Goal: Task Accomplishment & Management: Use online tool/utility

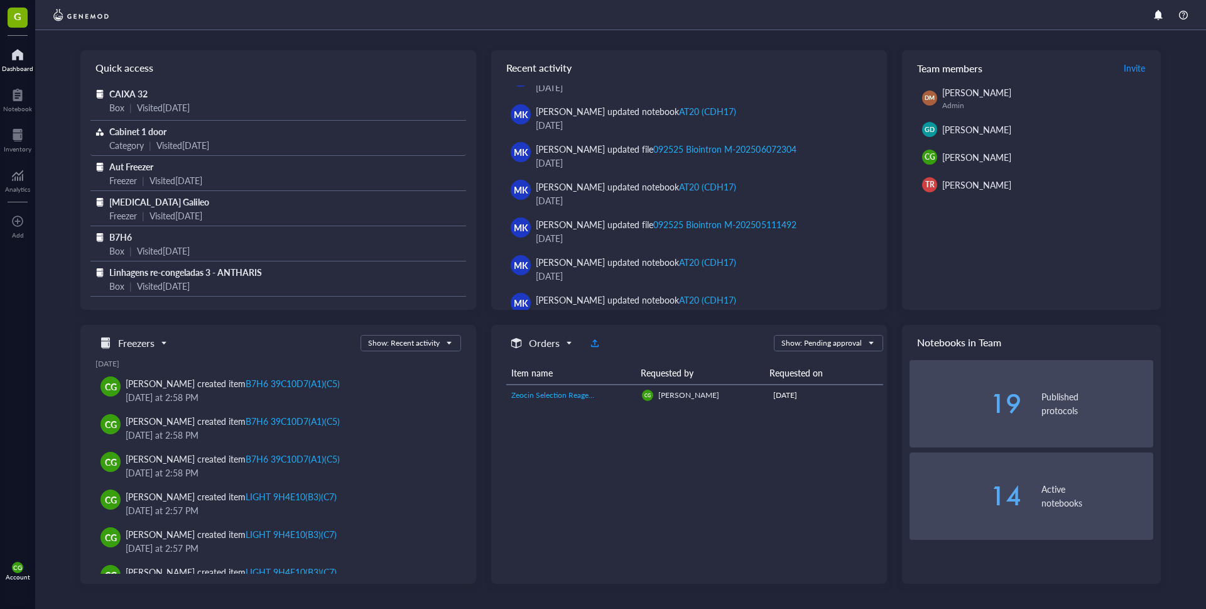
scroll to position [63, 0]
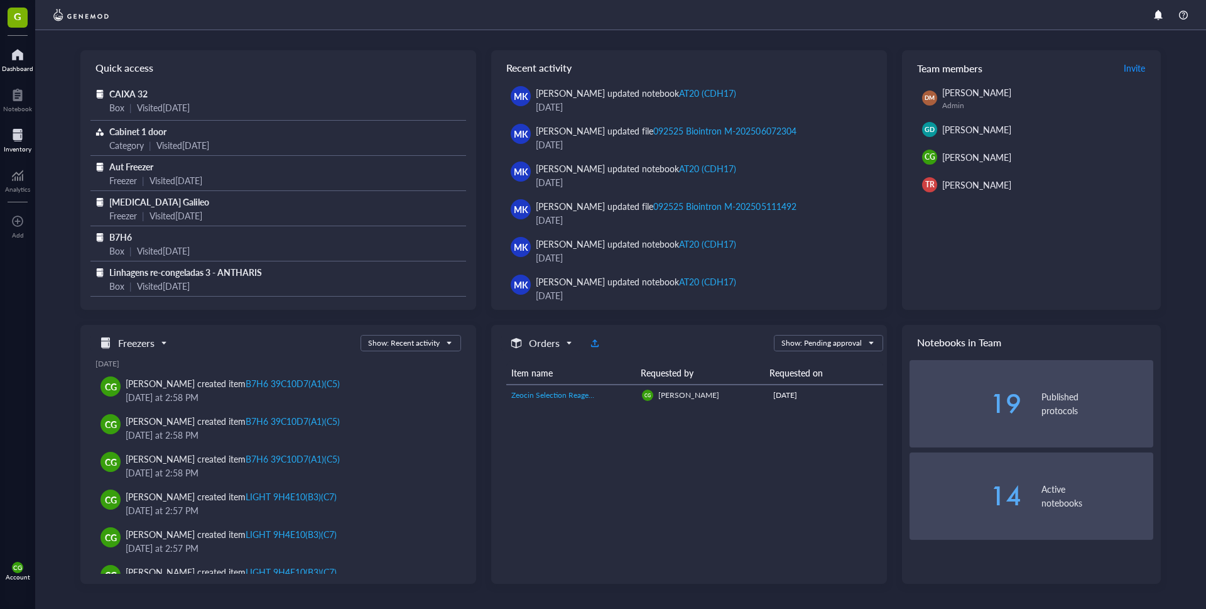
click at [11, 141] on div at bounding box center [18, 135] width 28 height 20
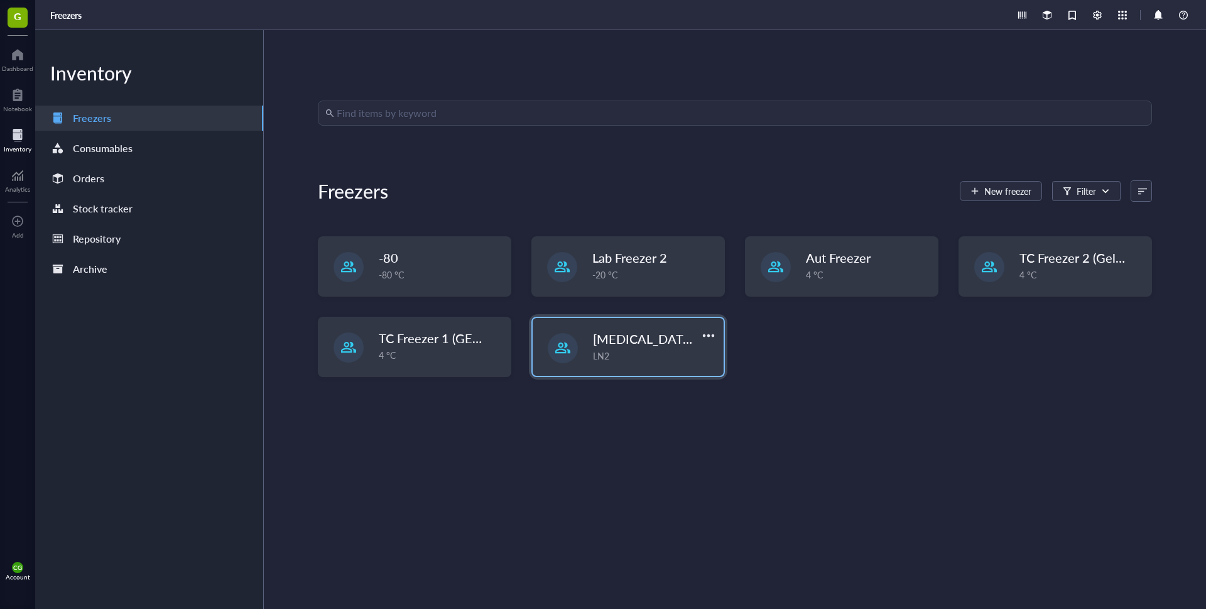
click at [657, 348] on div "Liquid Nitrogen Galileo LN2" at bounding box center [654, 346] width 123 height 33
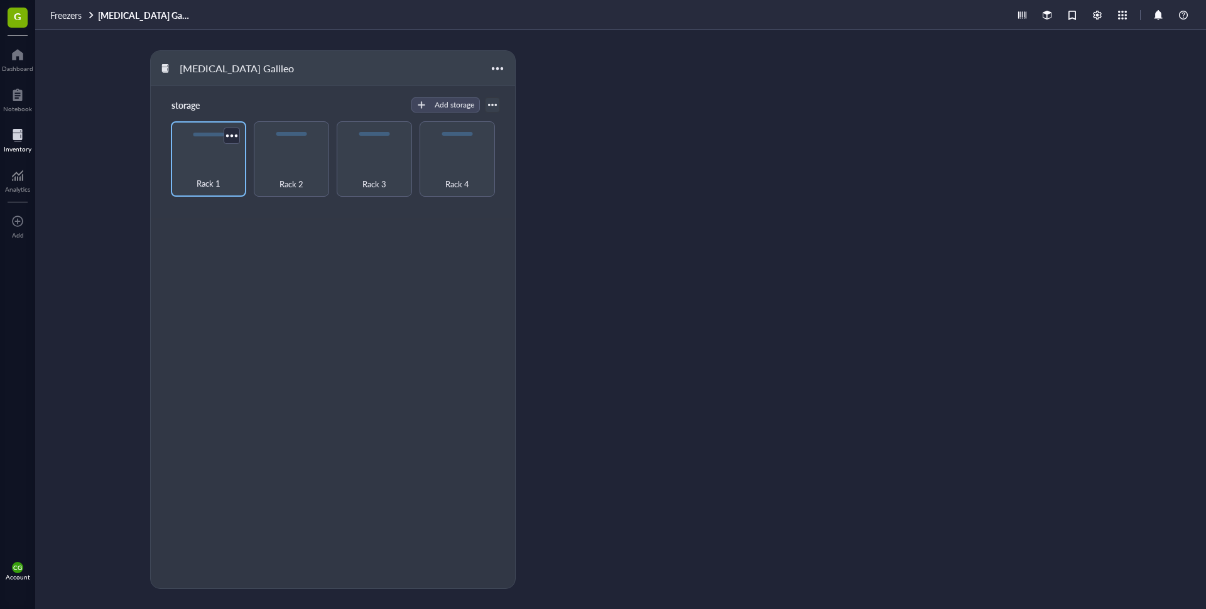
click at [235, 174] on div "Rack 1" at bounding box center [208, 177] width 63 height 28
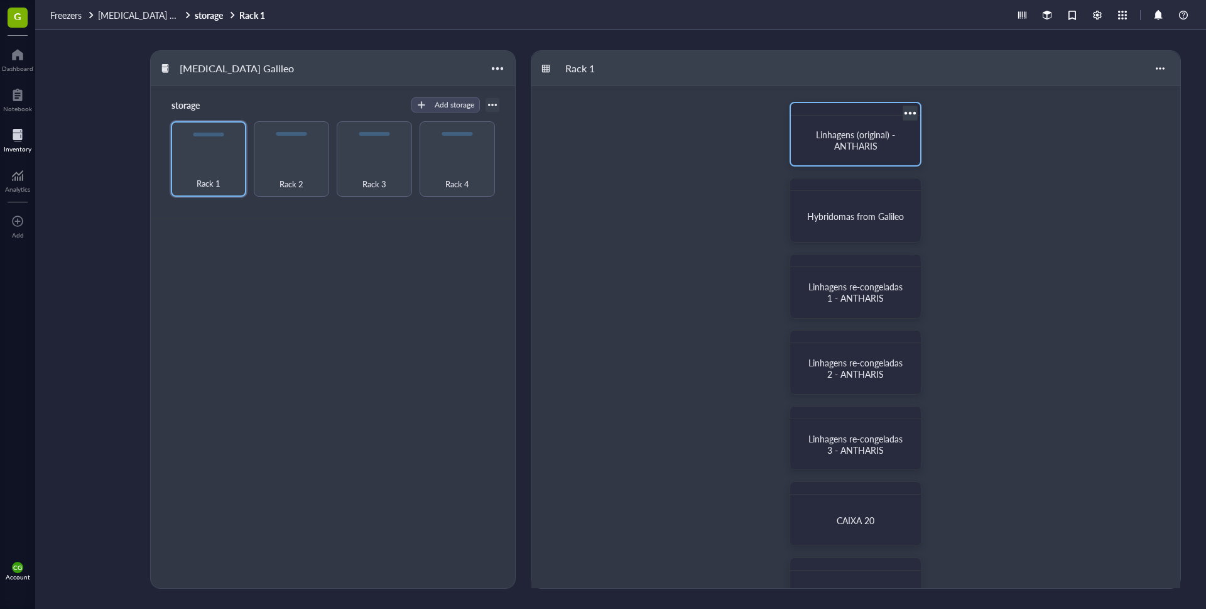
click at [856, 155] on div "Linhagens (original) - ANTHARIS" at bounding box center [855, 141] width 119 height 40
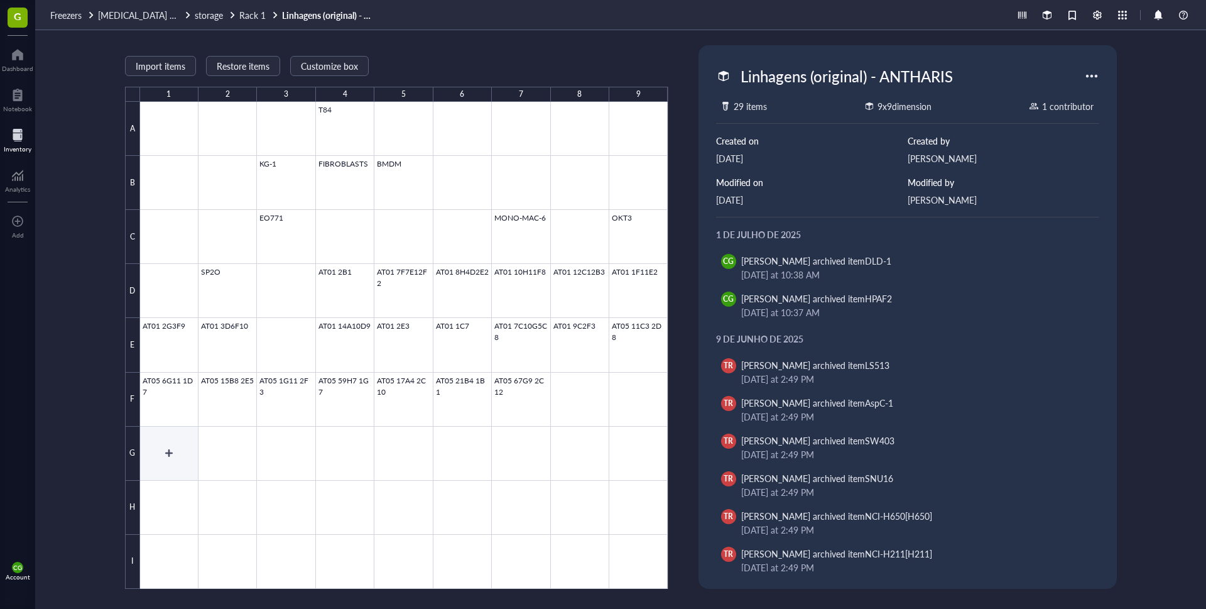
click at [173, 440] on div at bounding box center [404, 345] width 528 height 487
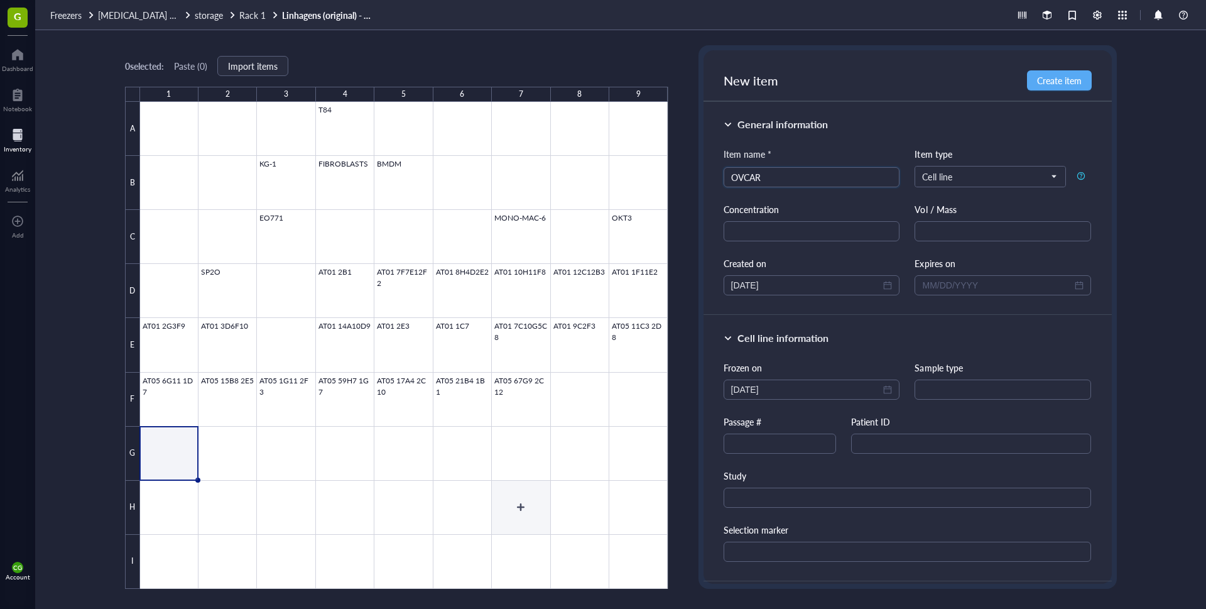
type input "OVCAR3"
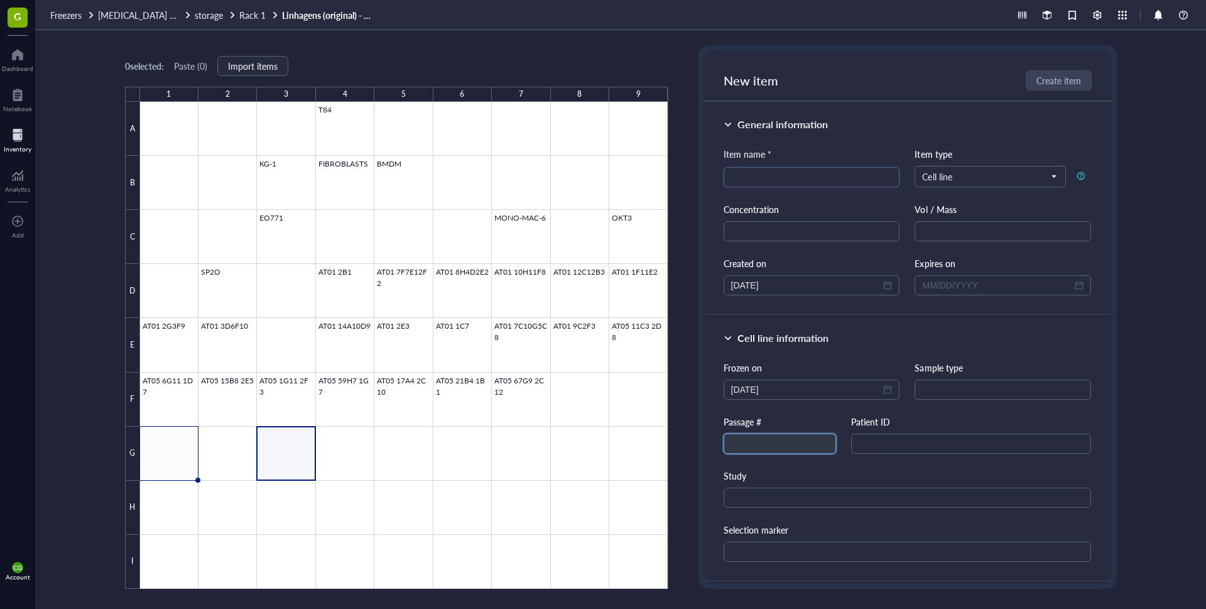
click at [762, 437] on input "text" at bounding box center [780, 444] width 112 height 20
click at [837, 183] on input "search" at bounding box center [811, 177] width 161 height 19
type input "OVCAR3"
click at [1061, 83] on span "Create item" at bounding box center [1059, 80] width 45 height 10
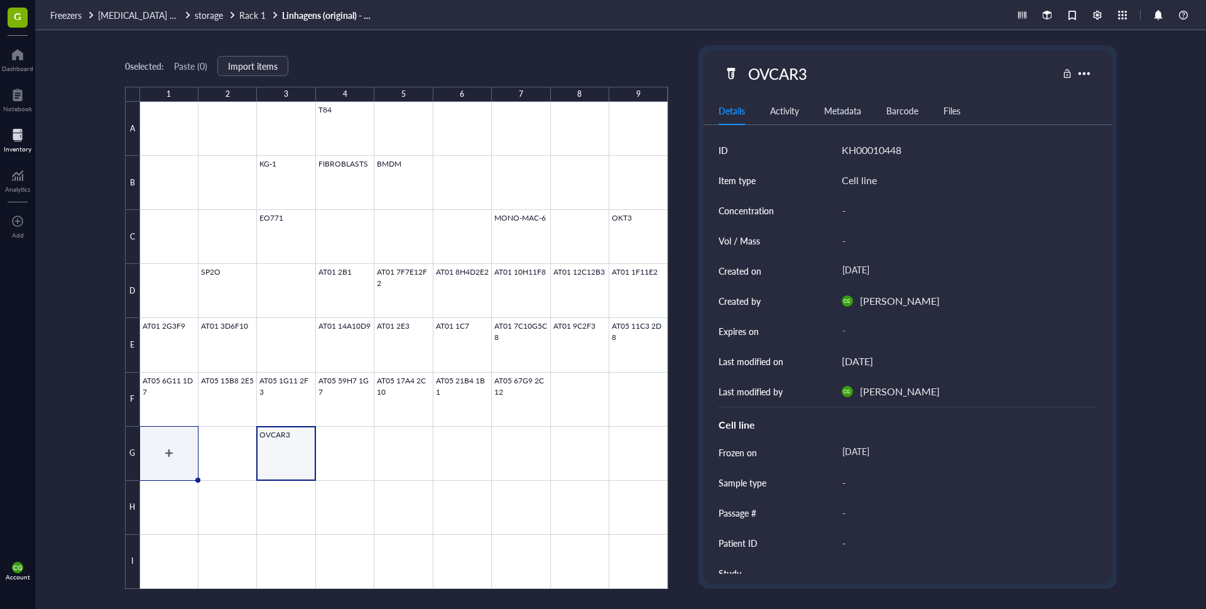
click at [181, 459] on div at bounding box center [404, 345] width 528 height 487
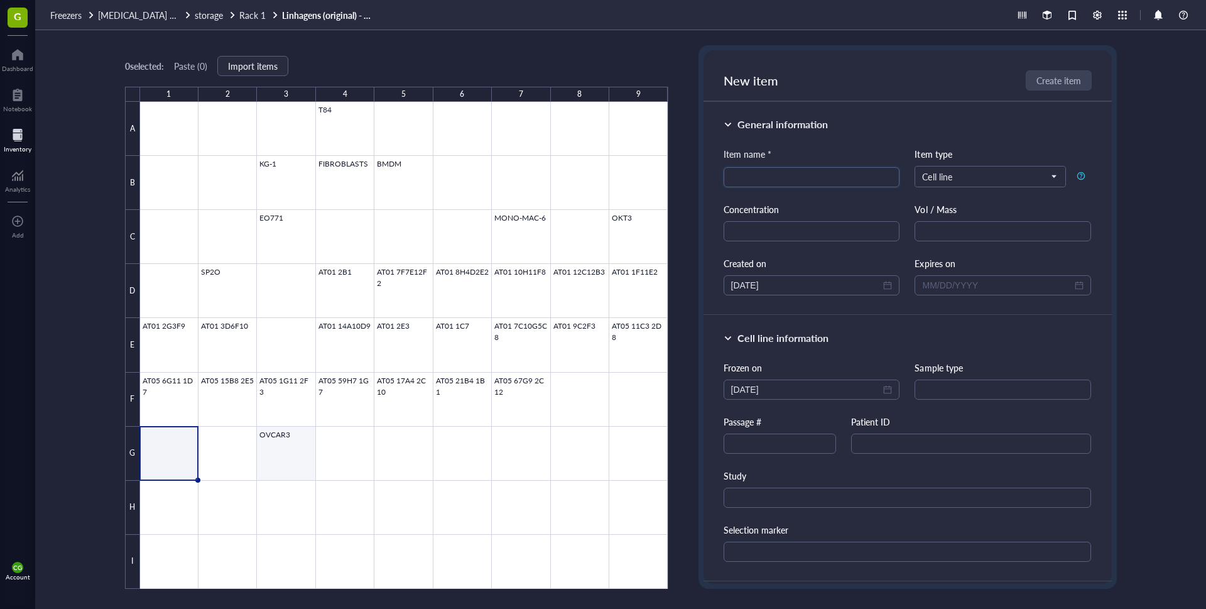
click at [297, 449] on div at bounding box center [404, 345] width 528 height 487
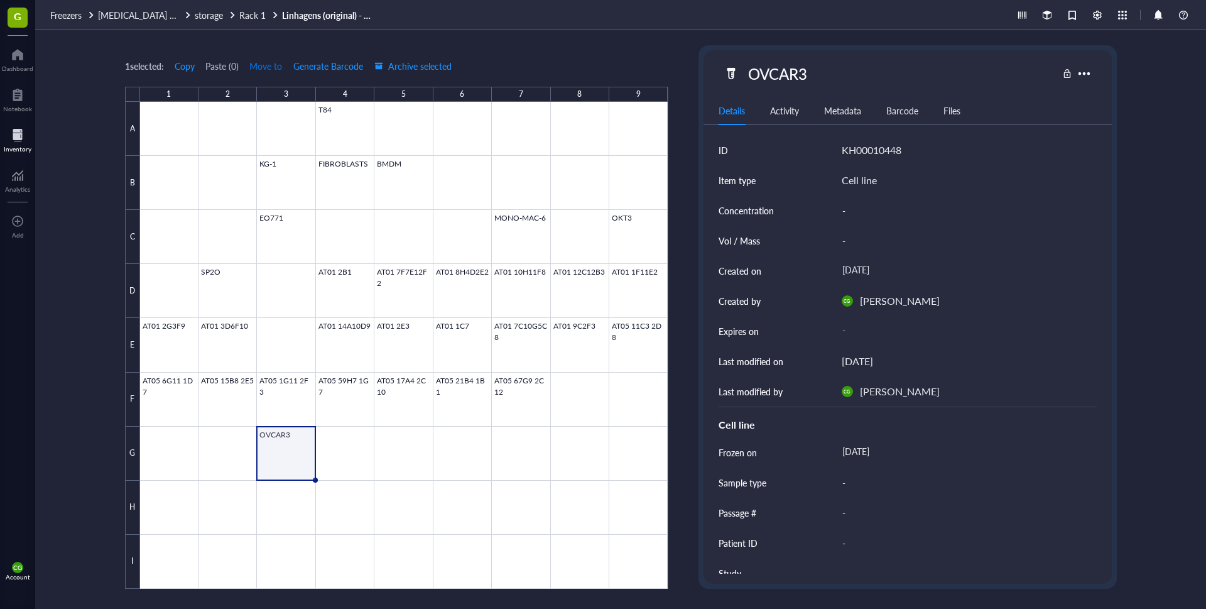
click at [270, 67] on span "Move to" at bounding box center [265, 66] width 33 height 10
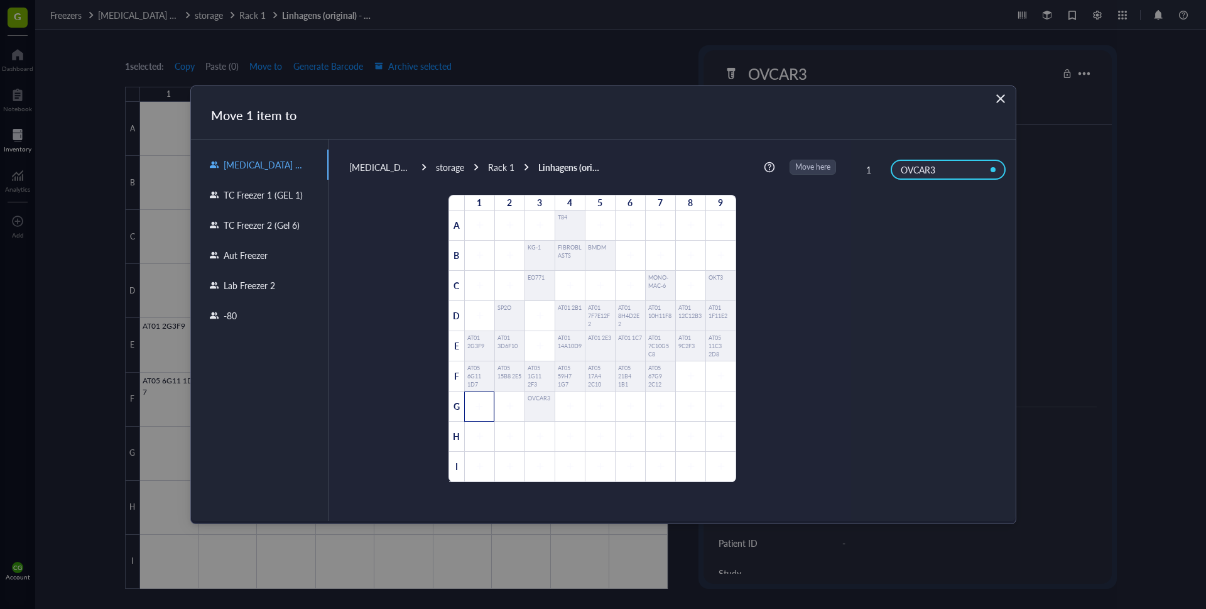
click at [464, 412] on div at bounding box center [479, 406] width 30 height 30
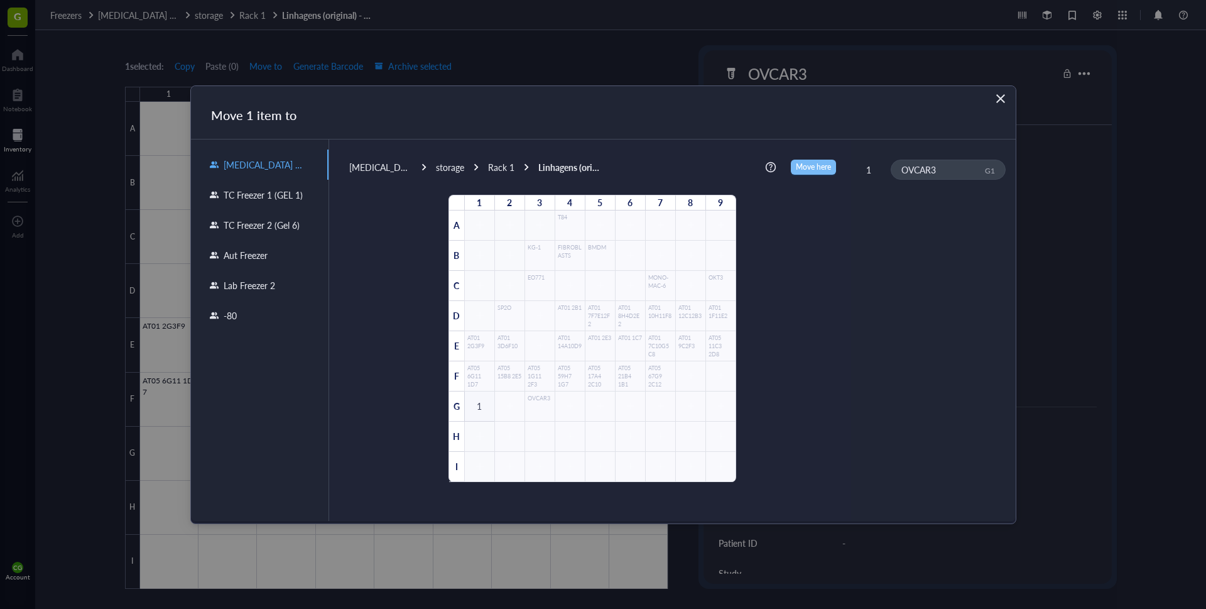
click at [808, 162] on span "Move here" at bounding box center [813, 167] width 35 height 16
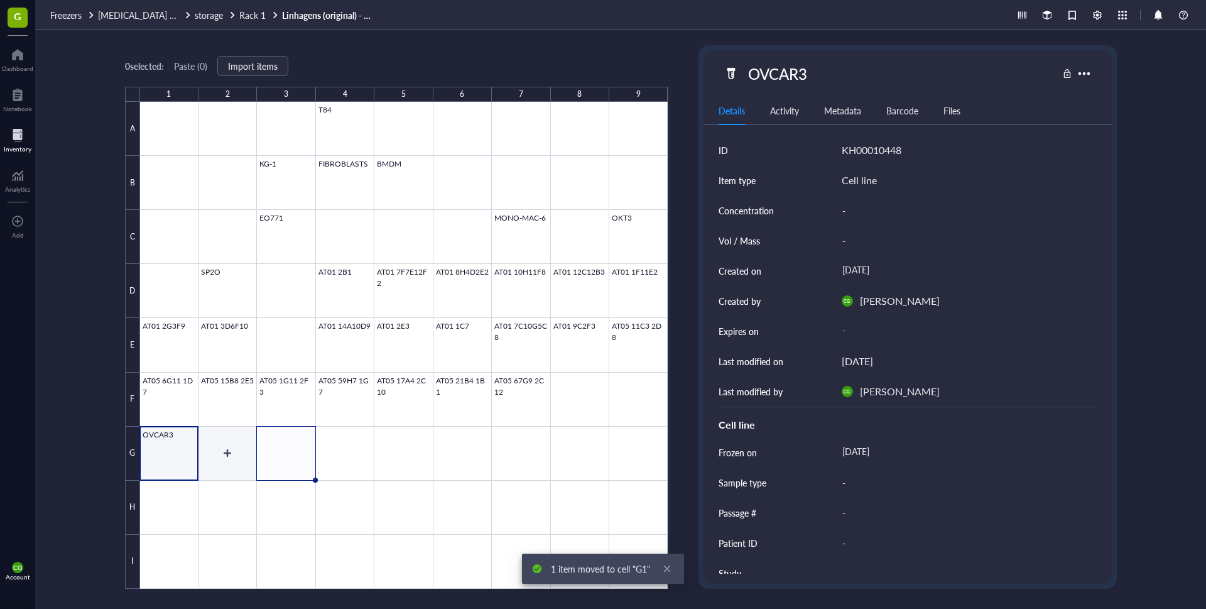
click at [229, 449] on div at bounding box center [404, 345] width 528 height 487
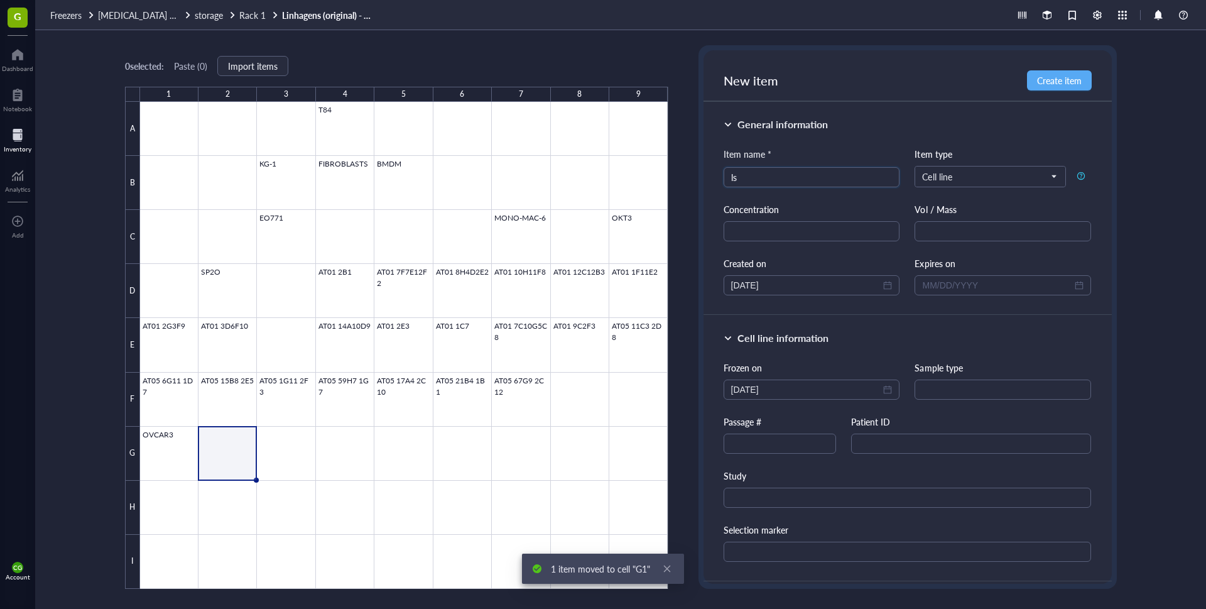
type input "l"
type input "LS1034"
click at [1082, 78] on button "Create item" at bounding box center [1059, 80] width 65 height 20
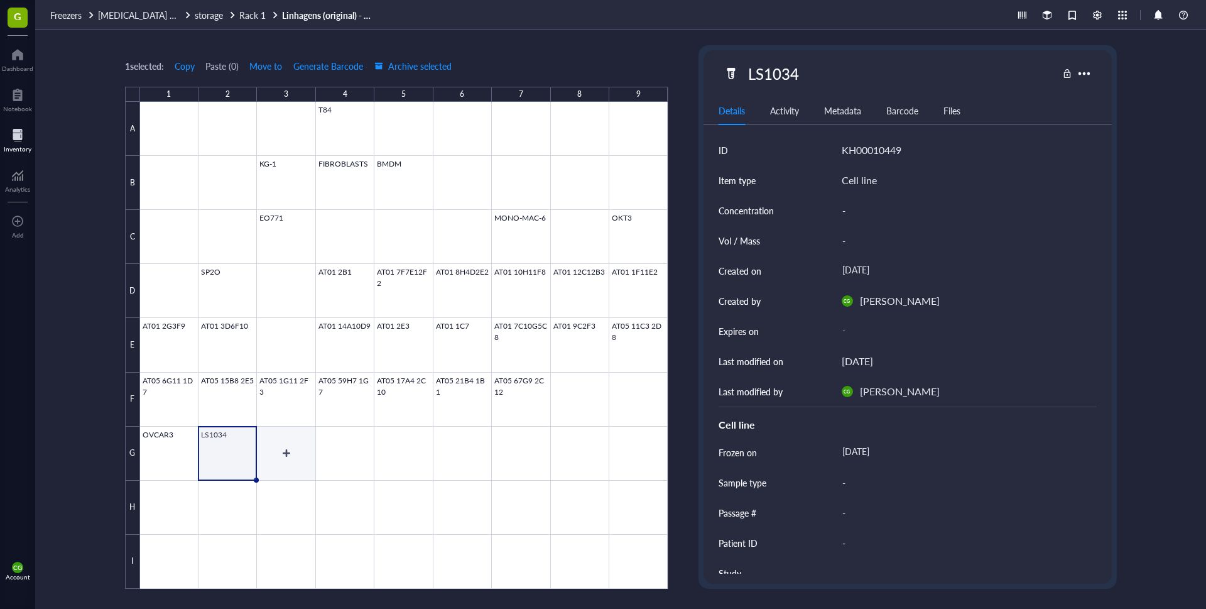
click at [278, 449] on div at bounding box center [404, 345] width 528 height 487
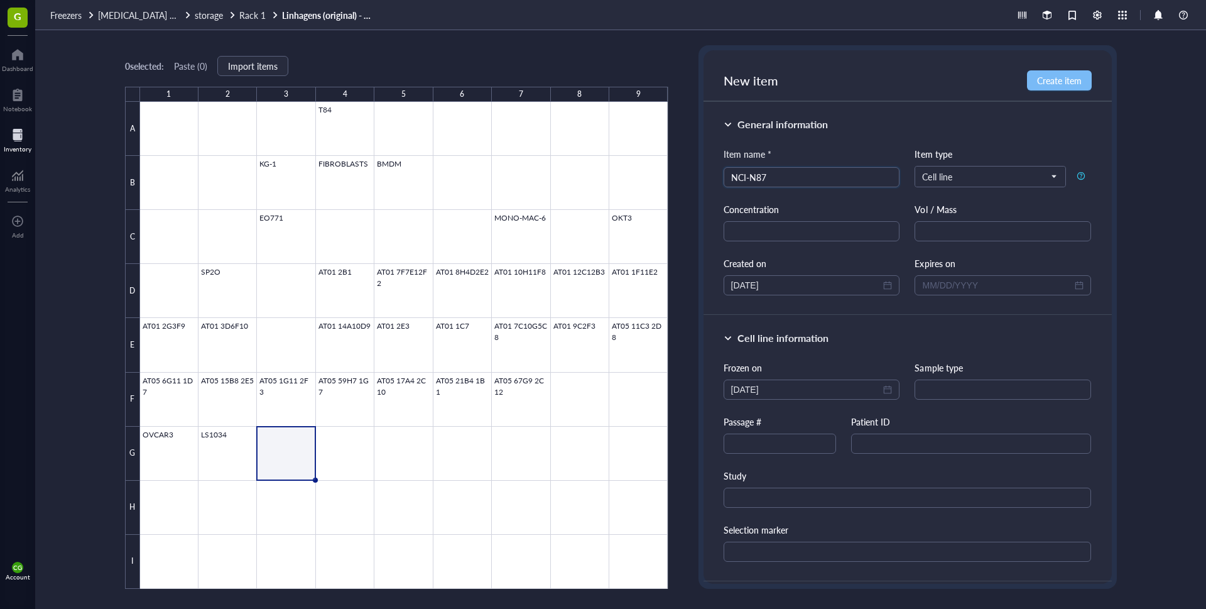
type input "NCI-N87"
click at [1063, 89] on button "Create item" at bounding box center [1059, 80] width 65 height 20
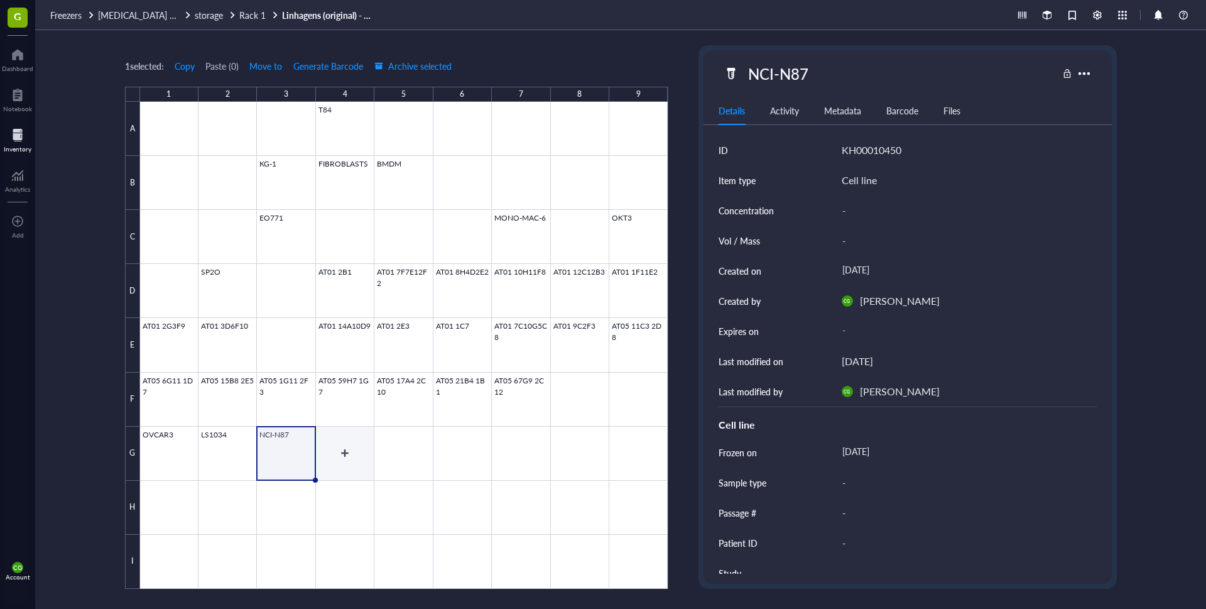
click at [348, 458] on div at bounding box center [404, 345] width 528 height 487
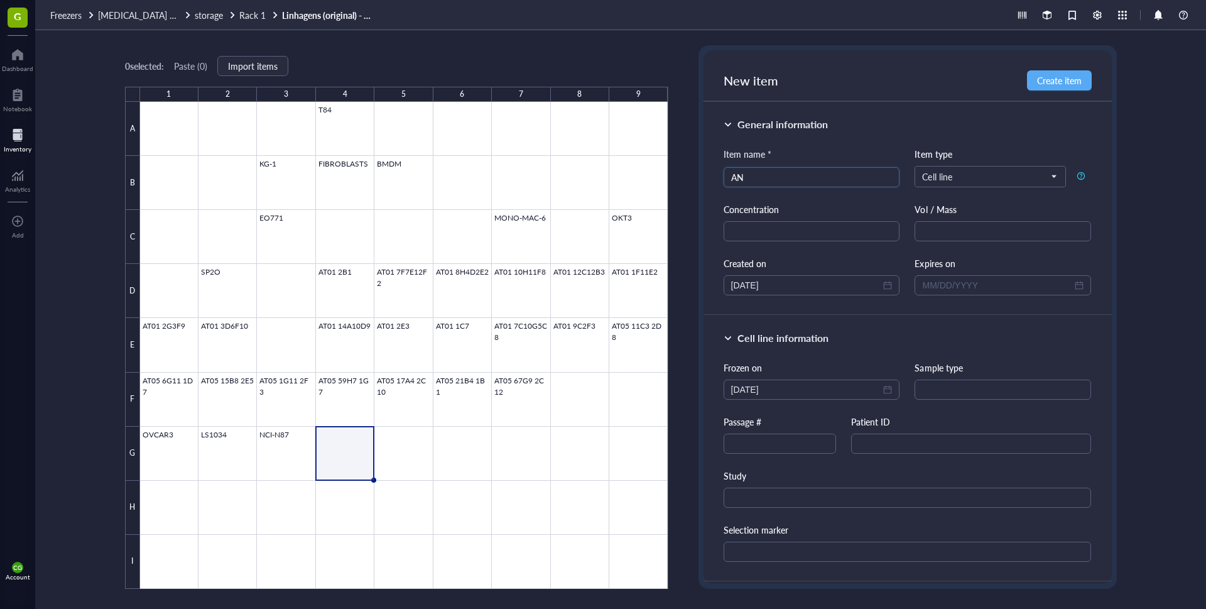
type input "A"
type input "SNU-"
click at [348, 457] on div at bounding box center [404, 345] width 528 height 487
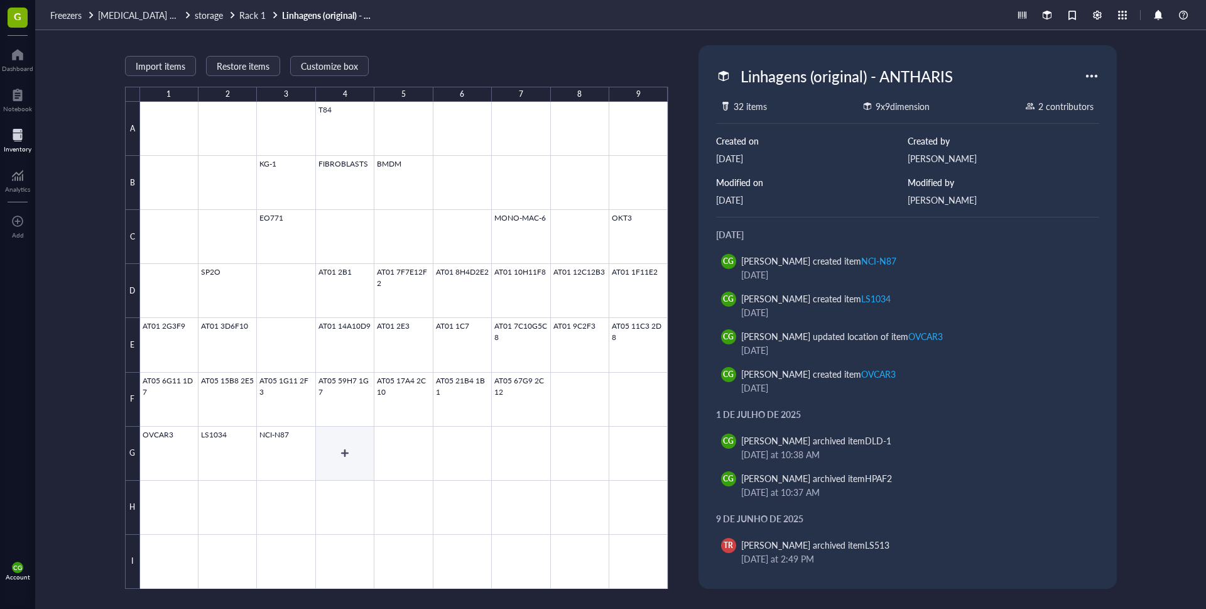
drag, startPoint x: 341, startPoint y: 473, endPoint x: 373, endPoint y: 440, distance: 45.8
click at [341, 473] on div at bounding box center [404, 345] width 528 height 487
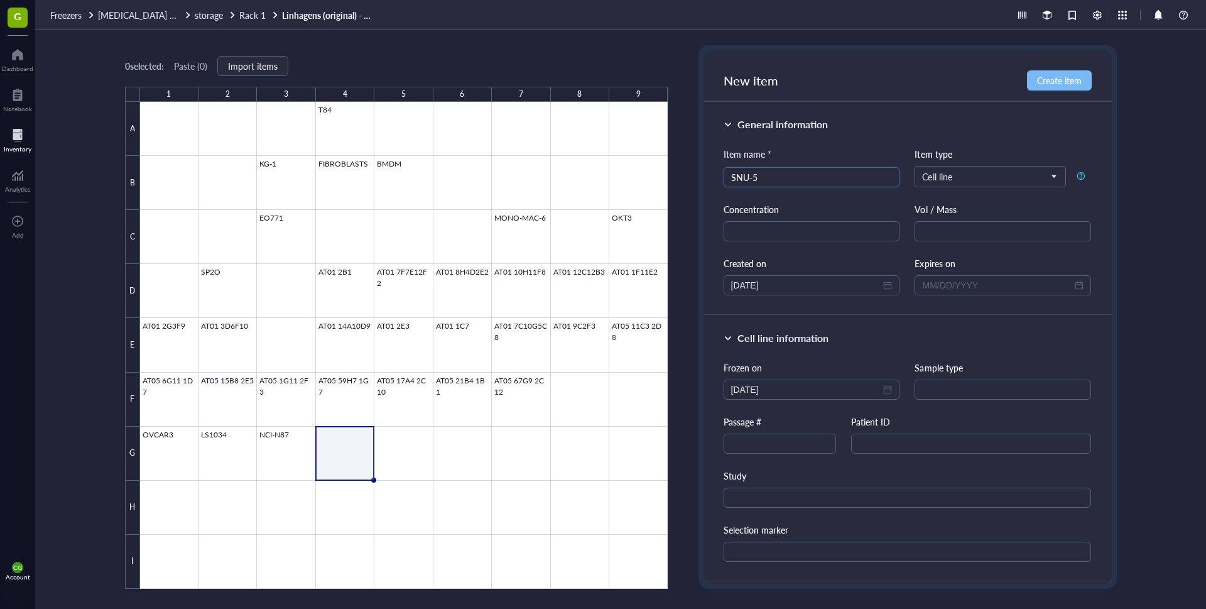
type input "SNU-5"
click at [1062, 81] on span "Create item" at bounding box center [1059, 80] width 45 height 10
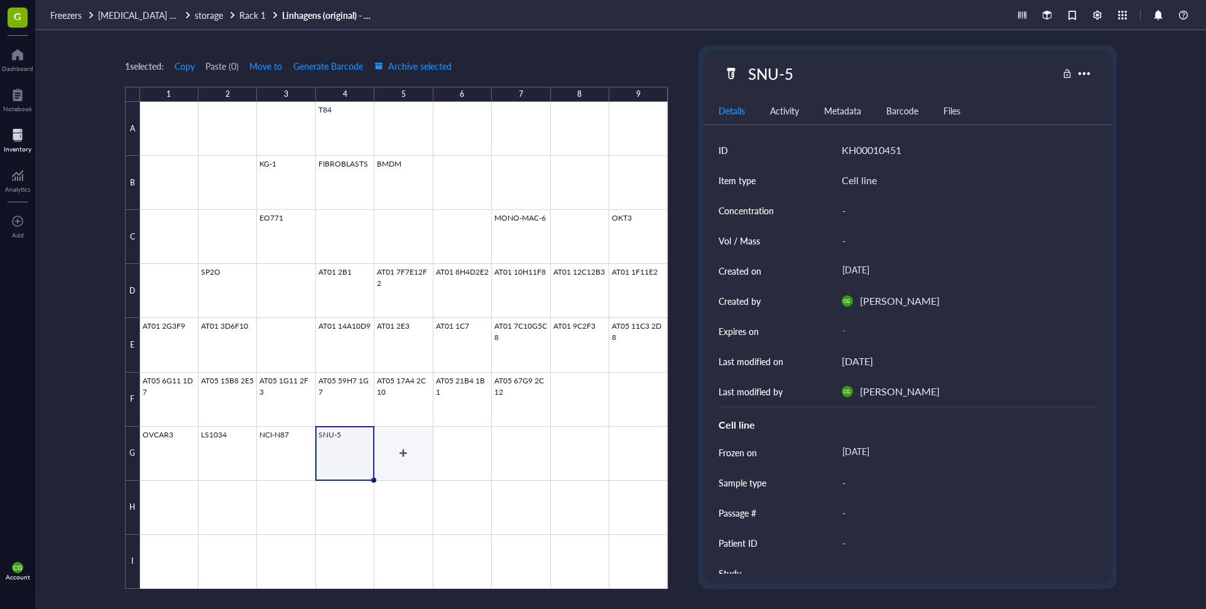
click at [408, 460] on div at bounding box center [404, 345] width 528 height 487
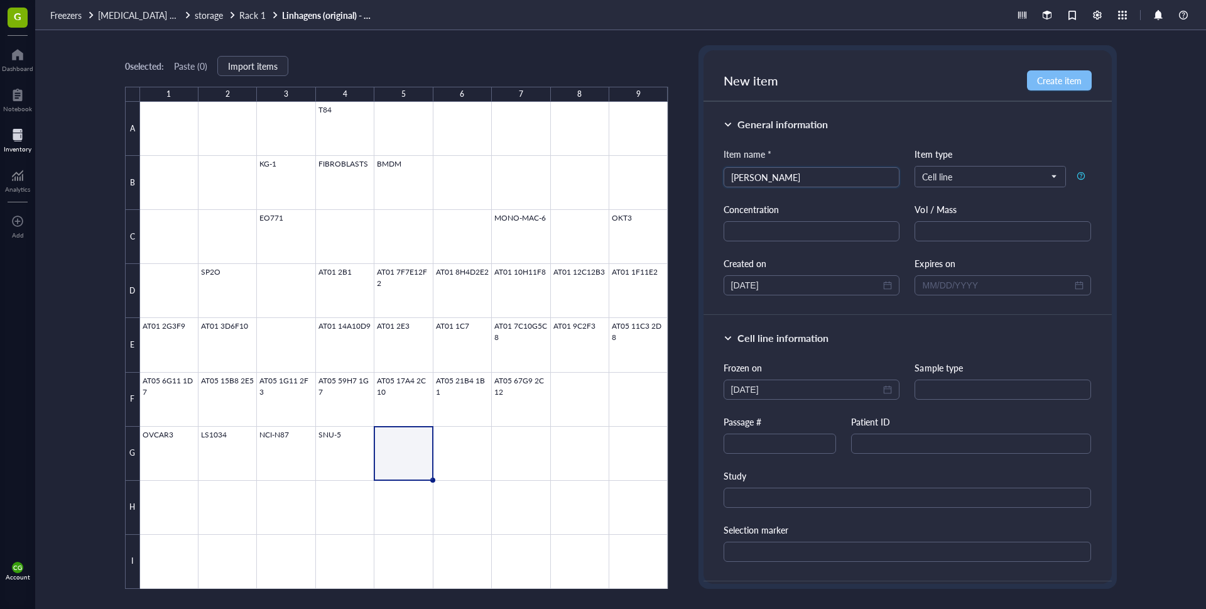
type input "Kato III"
click at [1049, 77] on span "Create item" at bounding box center [1059, 80] width 45 height 10
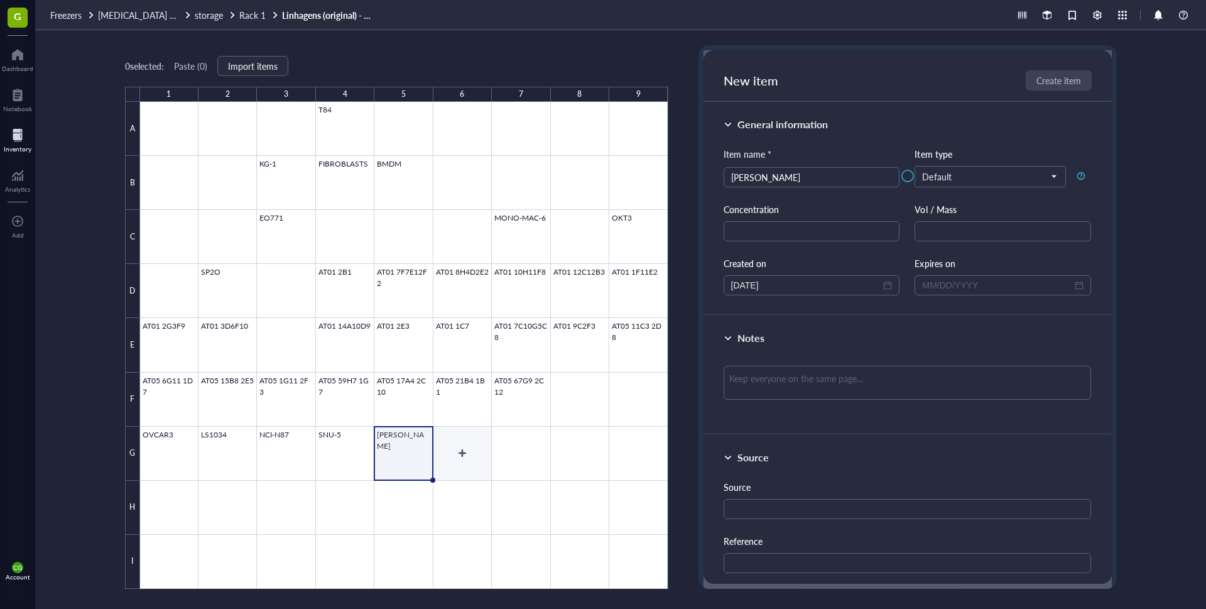
click at [466, 466] on div at bounding box center [404, 345] width 528 height 487
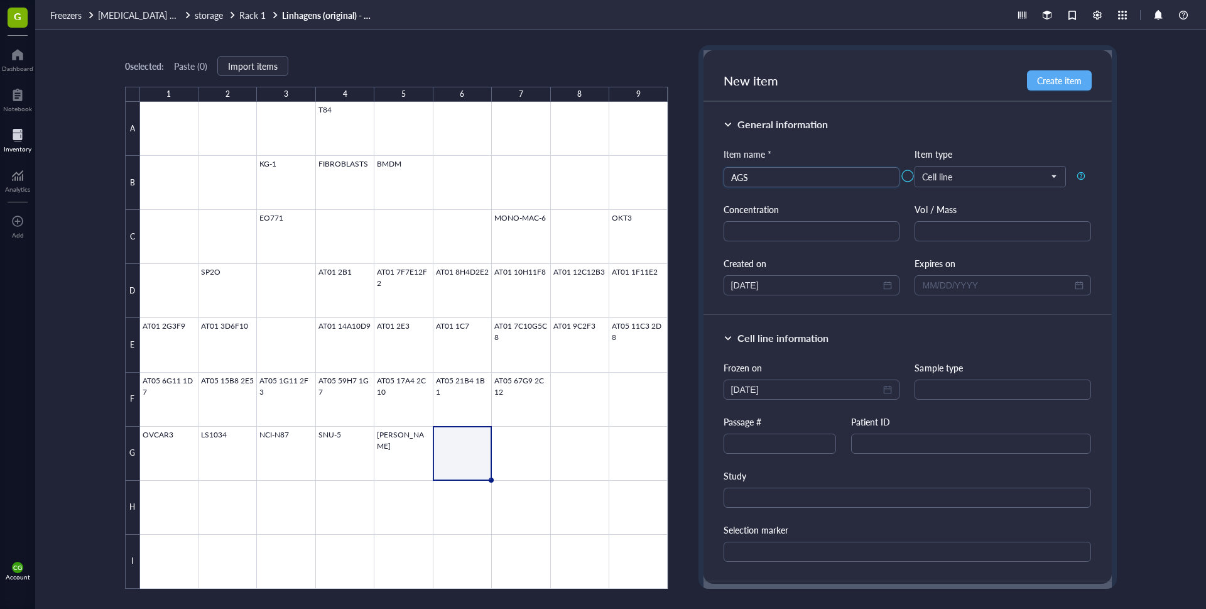
type input "AGS"
click at [1048, 78] on div at bounding box center [908, 175] width 408 height 251
click at [837, 178] on div at bounding box center [908, 175] width 408 height 251
click at [1046, 84] on div at bounding box center [908, 175] width 408 height 251
click at [540, 454] on div at bounding box center [404, 345] width 528 height 487
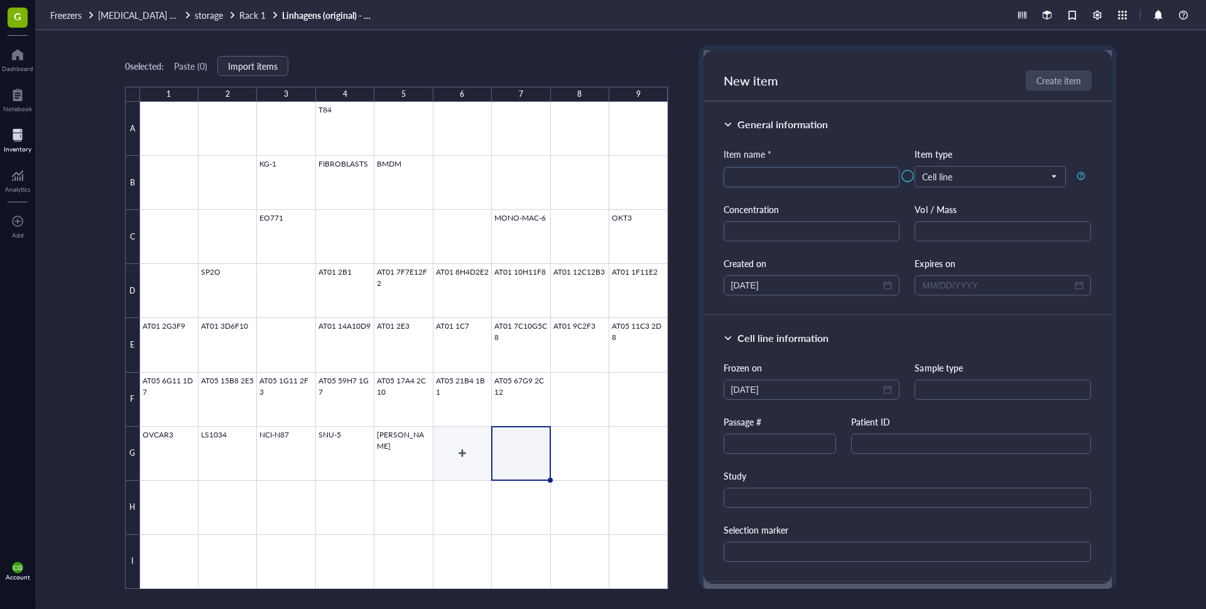
click at [482, 444] on div at bounding box center [404, 345] width 528 height 487
type input "a"
type input "AGS"
click at [1065, 83] on div at bounding box center [908, 175] width 408 height 251
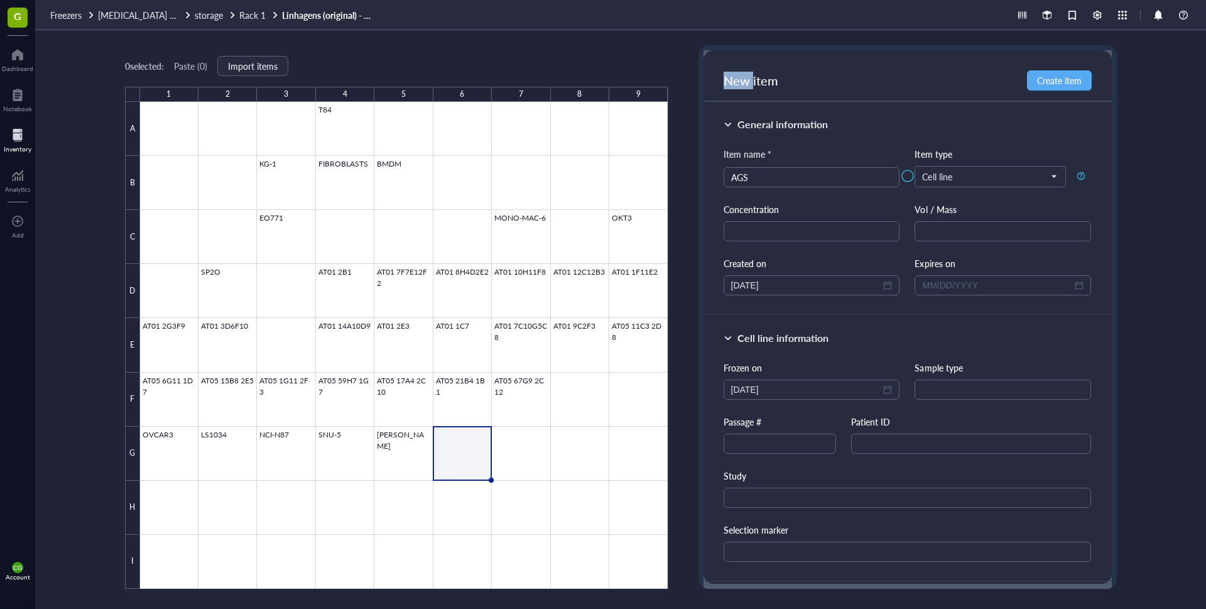
click at [1065, 83] on div at bounding box center [908, 175] width 408 height 251
click at [530, 469] on div at bounding box center [404, 345] width 528 height 487
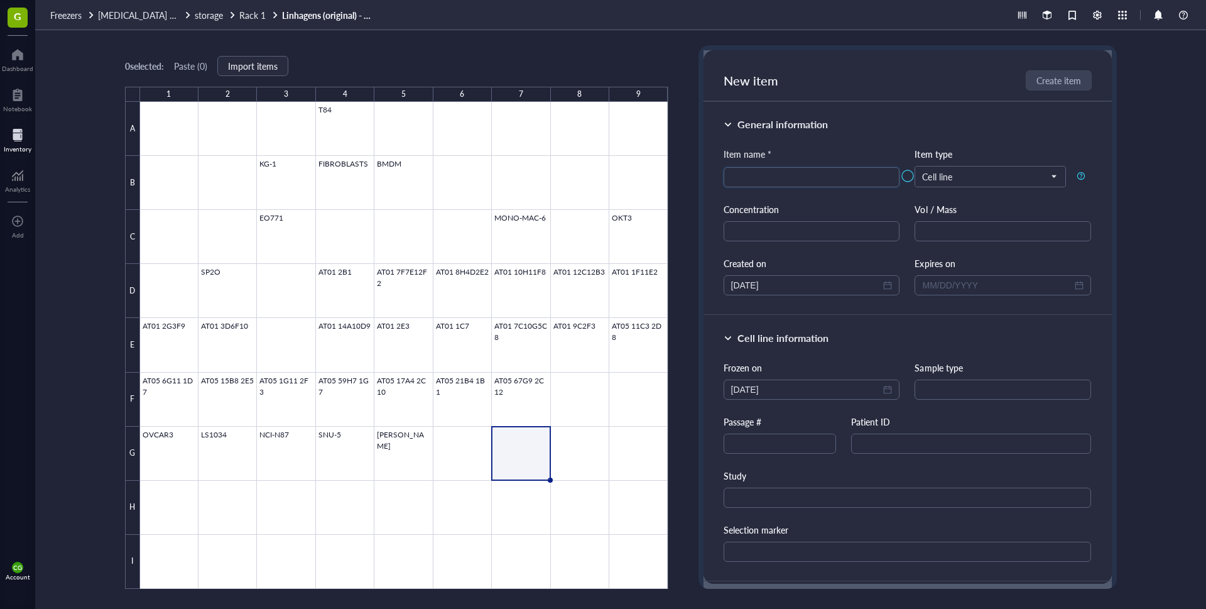
click at [790, 179] on div at bounding box center [908, 175] width 408 height 251
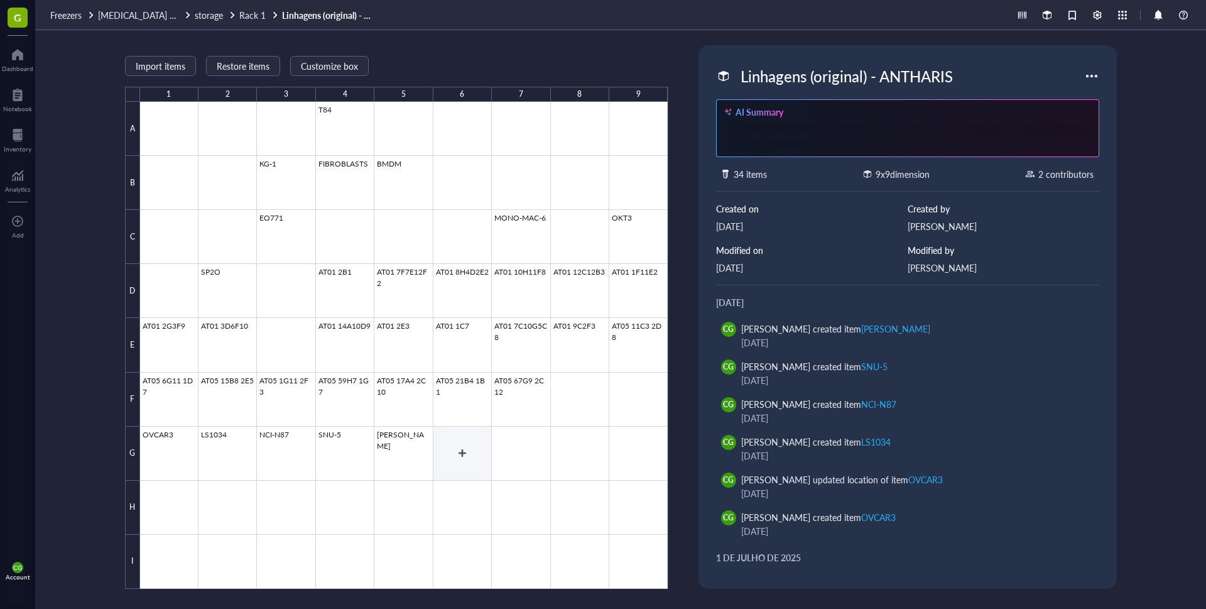
click at [464, 449] on div at bounding box center [404, 345] width 528 height 487
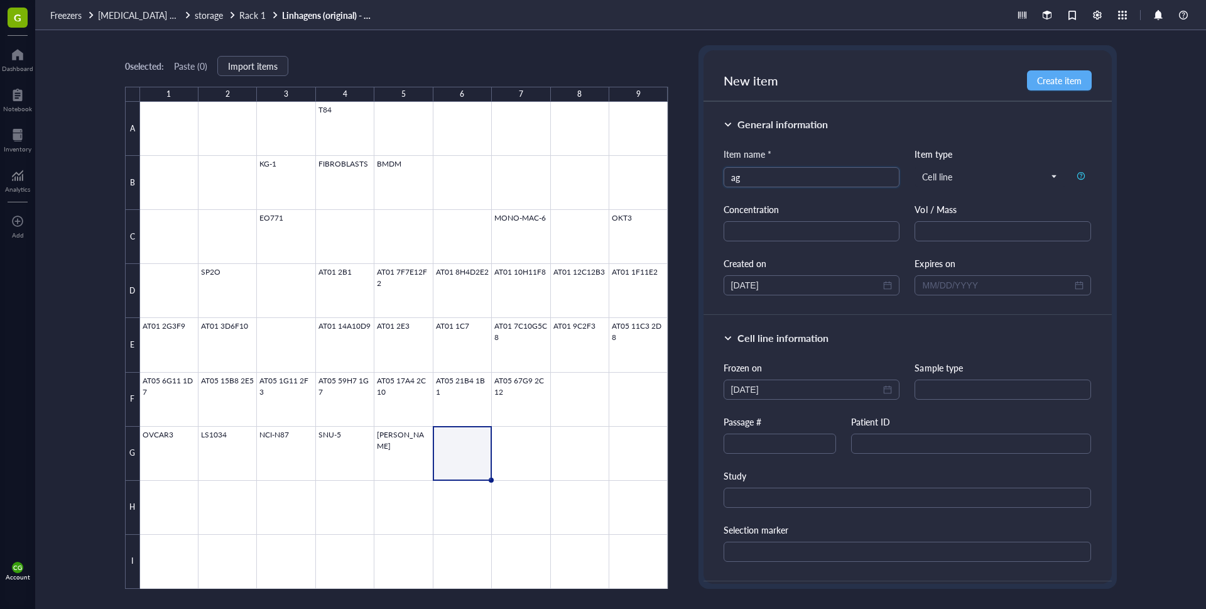
type input "a"
type input "AGSSSSS"
click at [1075, 77] on span "Create item" at bounding box center [1059, 80] width 45 height 10
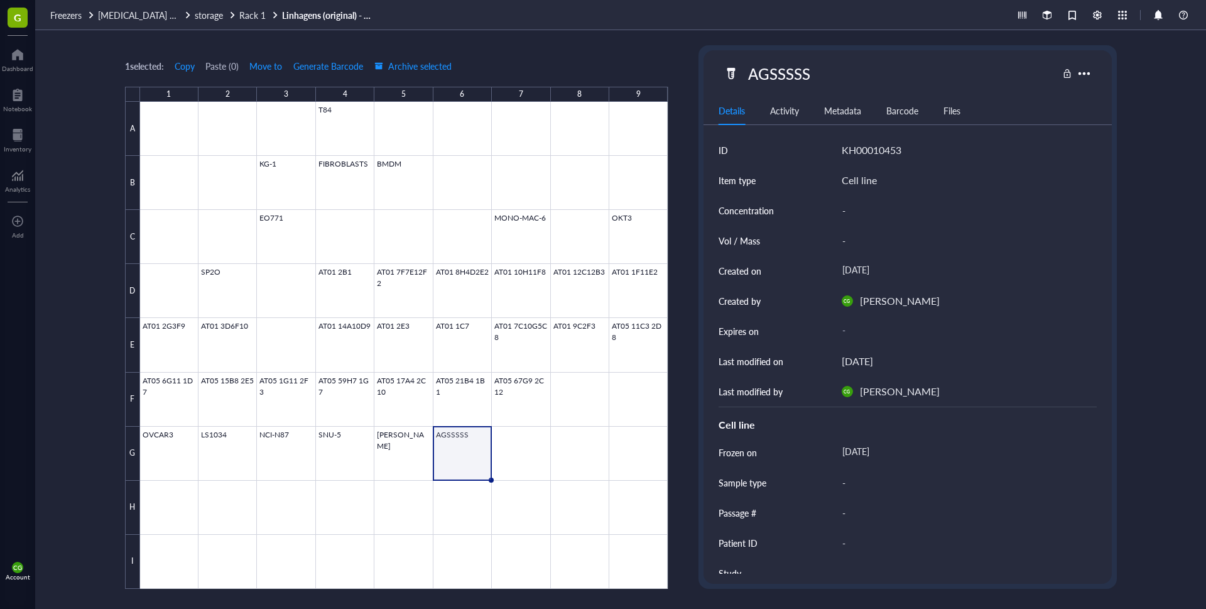
click at [805, 70] on div "AGSSSSS" at bounding box center [780, 73] width 74 height 26
drag, startPoint x: 812, startPoint y: 73, endPoint x: 779, endPoint y: 74, distance: 34.0
click at [779, 74] on input "AGSSSSS" at bounding box center [782, 73] width 79 height 25
type input "AGS"
click at [517, 450] on div at bounding box center [404, 345] width 528 height 487
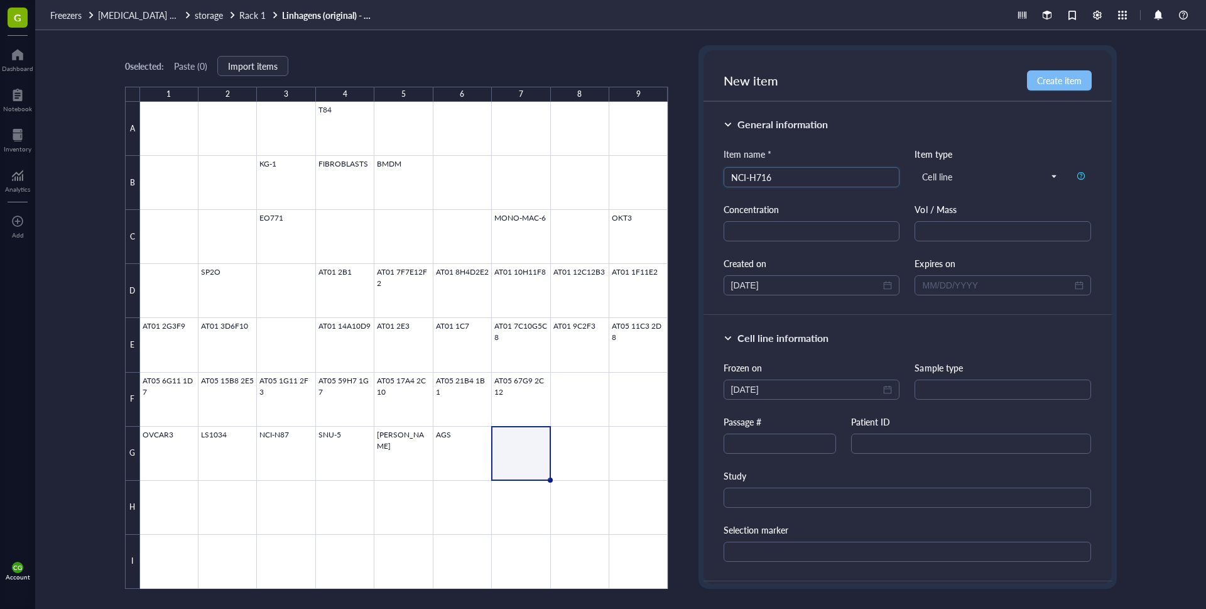
type input "NCI-H716"
click at [1082, 85] on button "Create item" at bounding box center [1059, 80] width 65 height 20
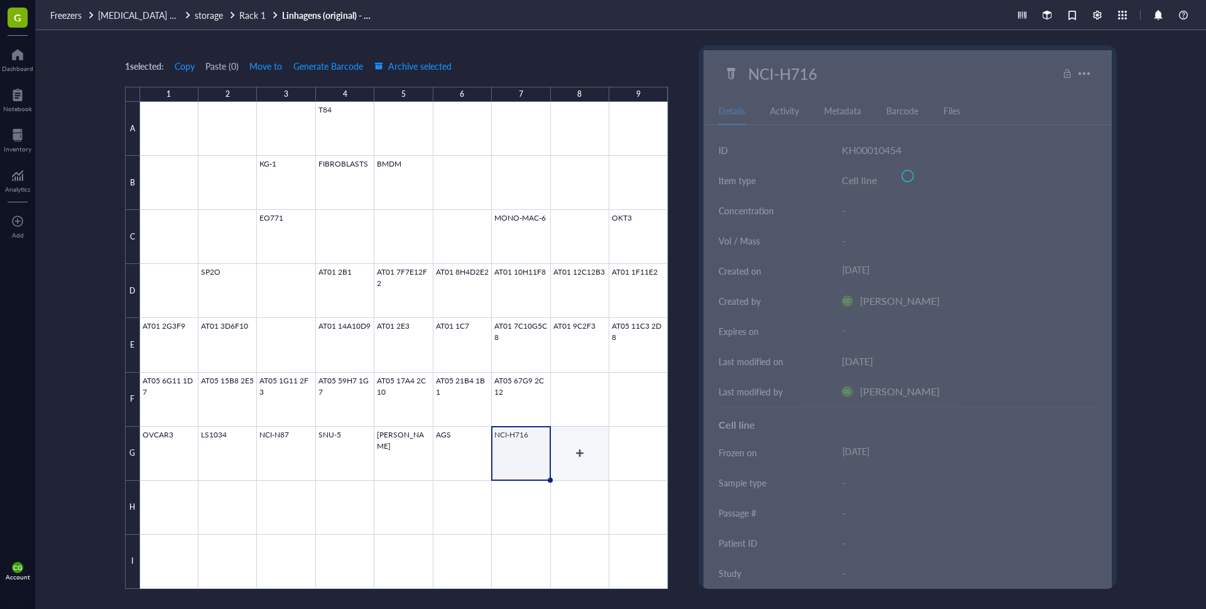
click at [576, 455] on div at bounding box center [404, 345] width 528 height 487
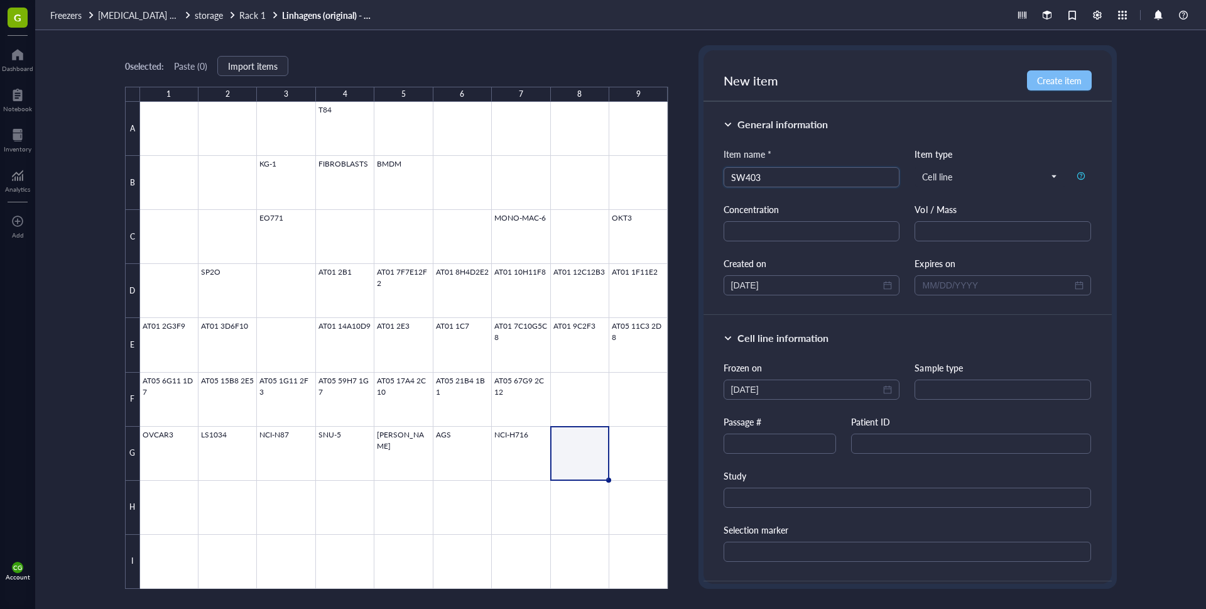
type input "SW403"
click at [1069, 85] on span "Create item" at bounding box center [1059, 80] width 45 height 10
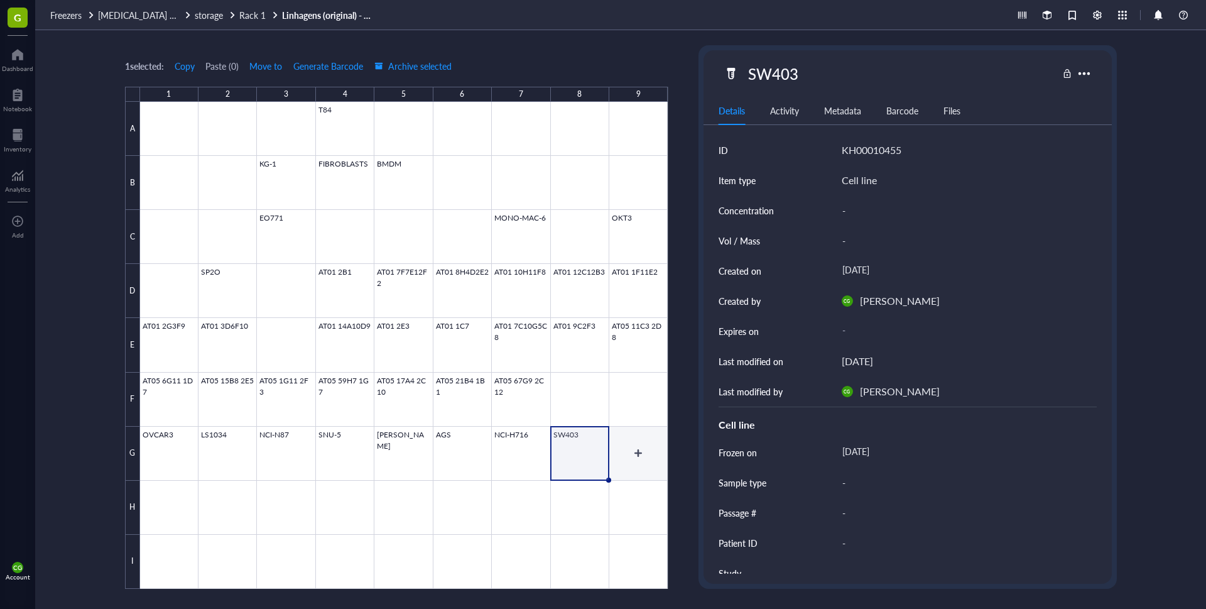
click at [643, 459] on div at bounding box center [404, 345] width 528 height 487
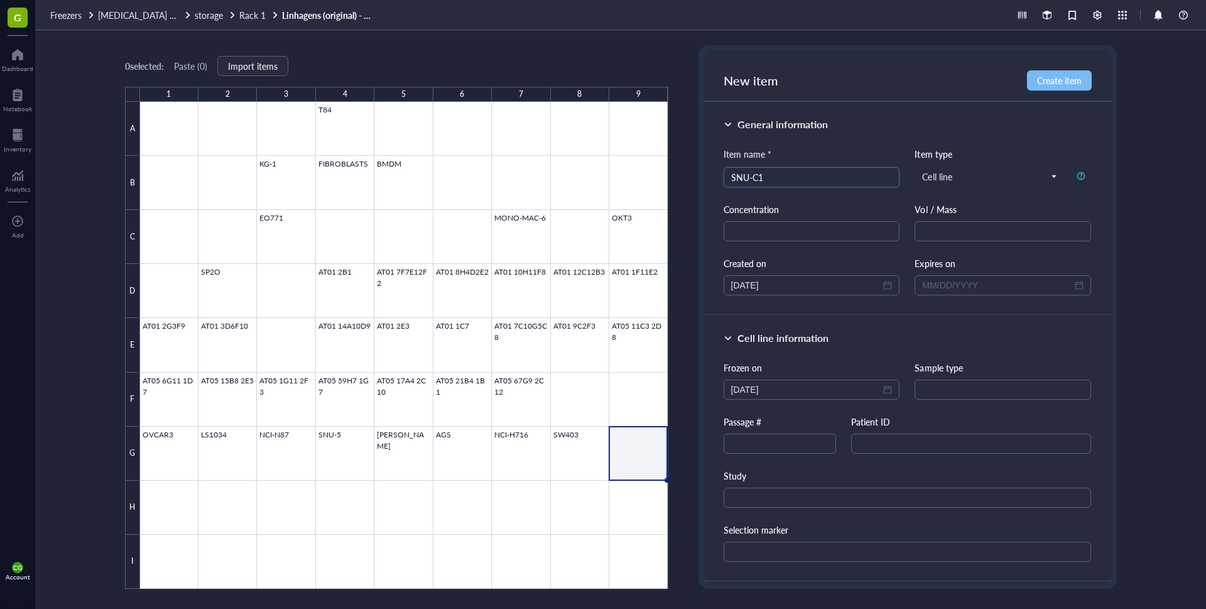
type input "SNU-C1"
click at [1054, 83] on span "Create item" at bounding box center [1059, 80] width 45 height 10
